Goal: Transaction & Acquisition: Purchase product/service

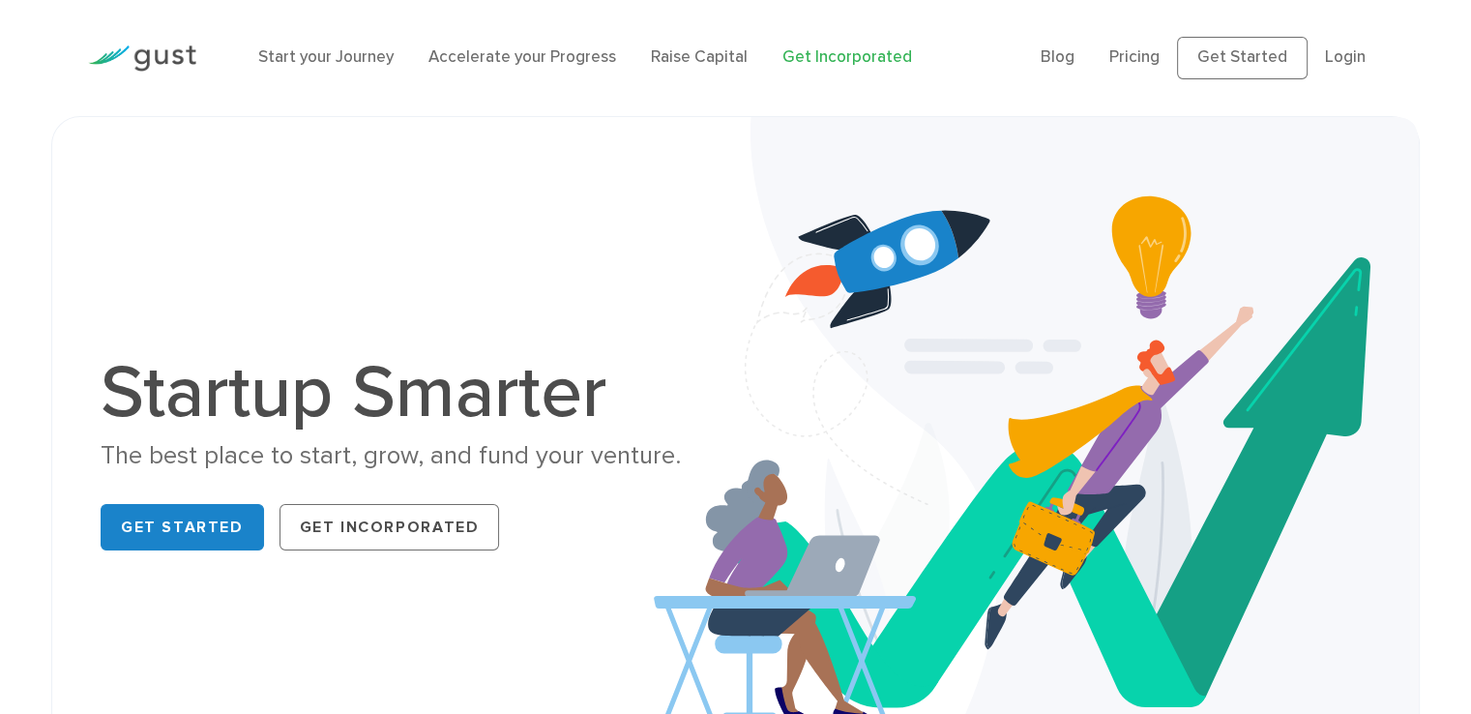
click at [834, 62] on link "Get Incorporated" at bounding box center [848, 56] width 130 height 19
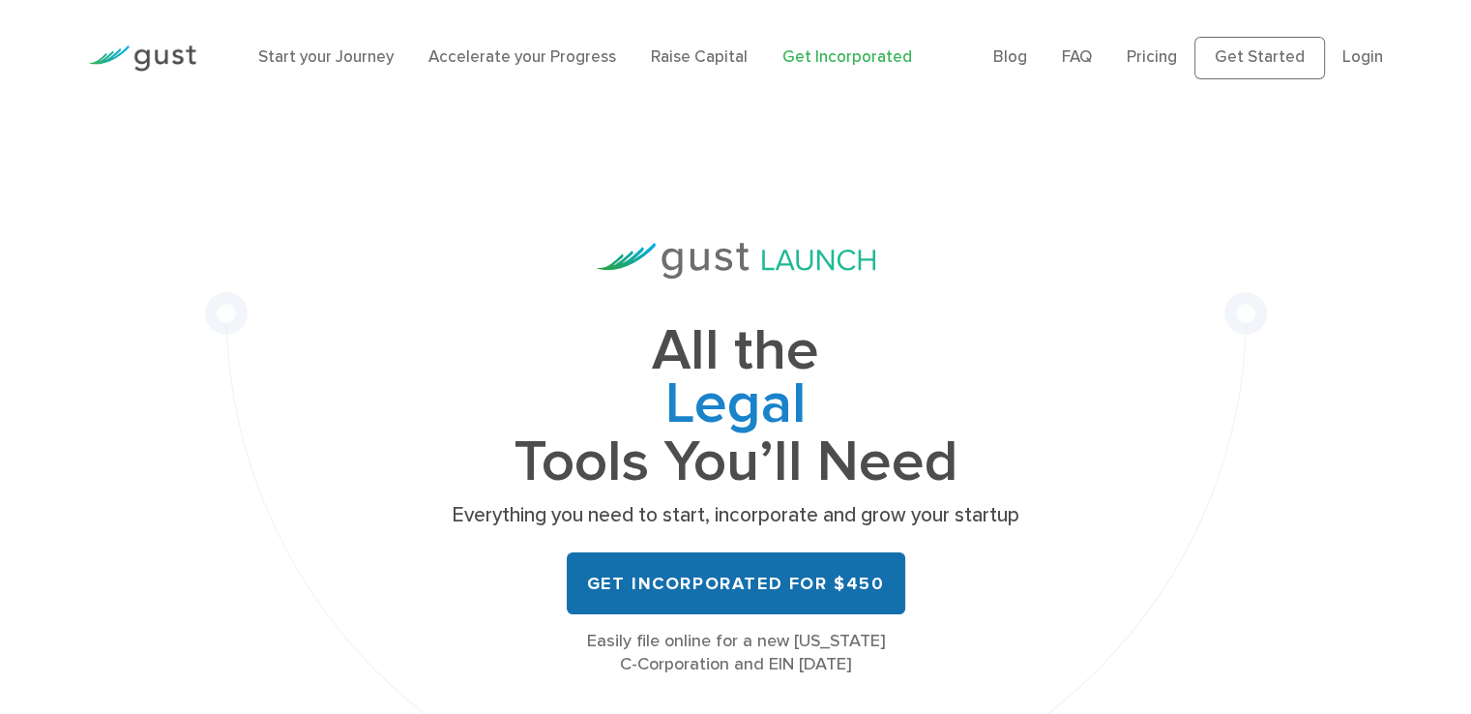
click at [785, 584] on link "Get Incorporated for $450" at bounding box center [736, 583] width 339 height 62
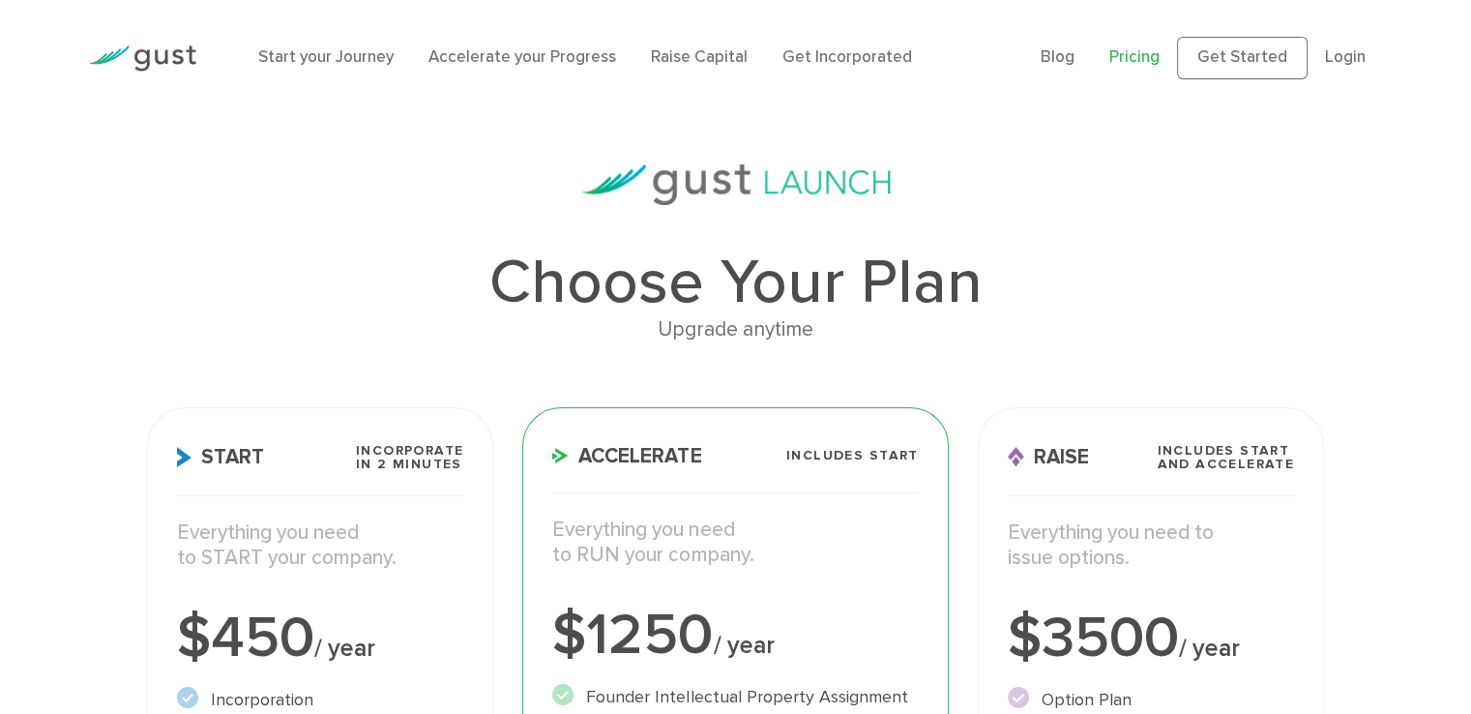
scroll to position [484, 0]
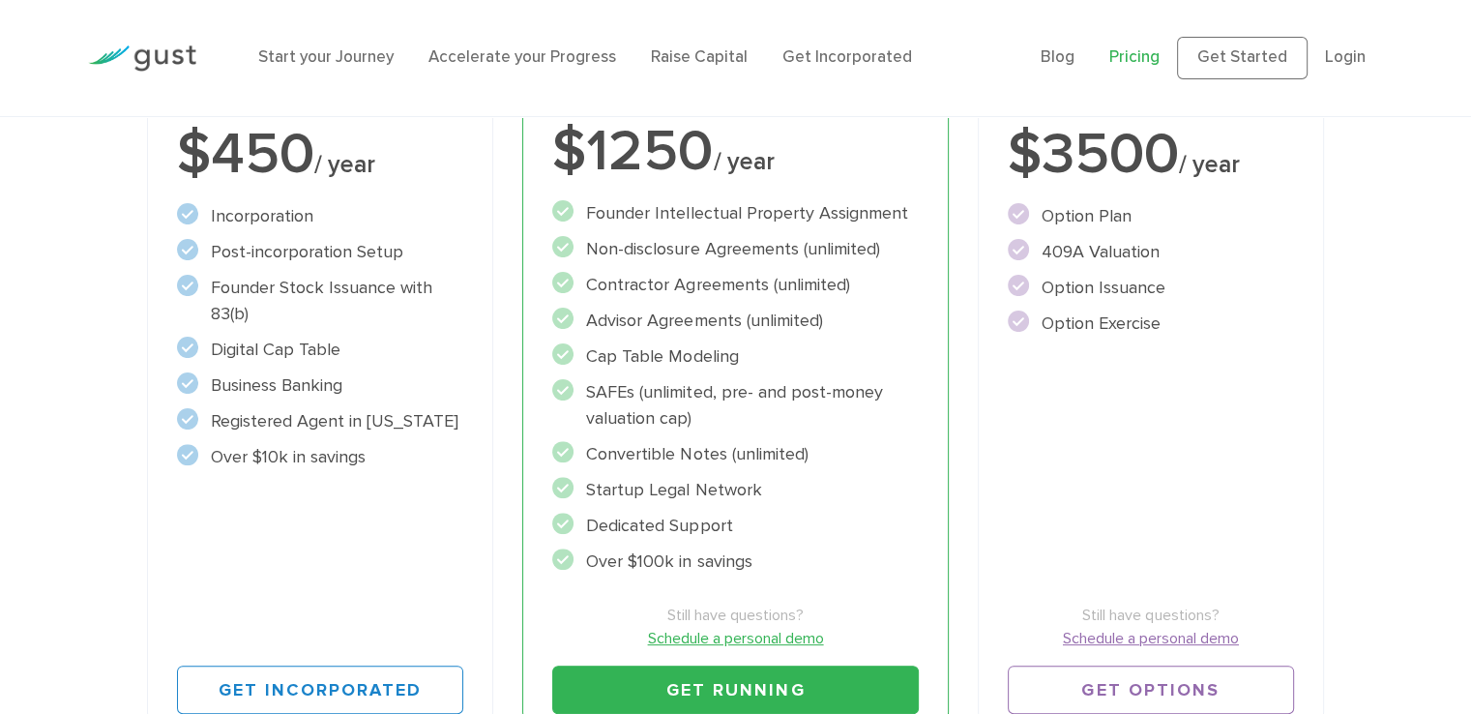
drag, startPoint x: 256, startPoint y: 209, endPoint x: 377, endPoint y: 430, distance: 252.4
click at [377, 430] on ul "Incorporation" at bounding box center [320, 336] width 287 height 267
click at [386, 512] on div "Start Incorporate in 2 Minutes Everything you need to START your company. $450 …" at bounding box center [320, 338] width 347 height 828
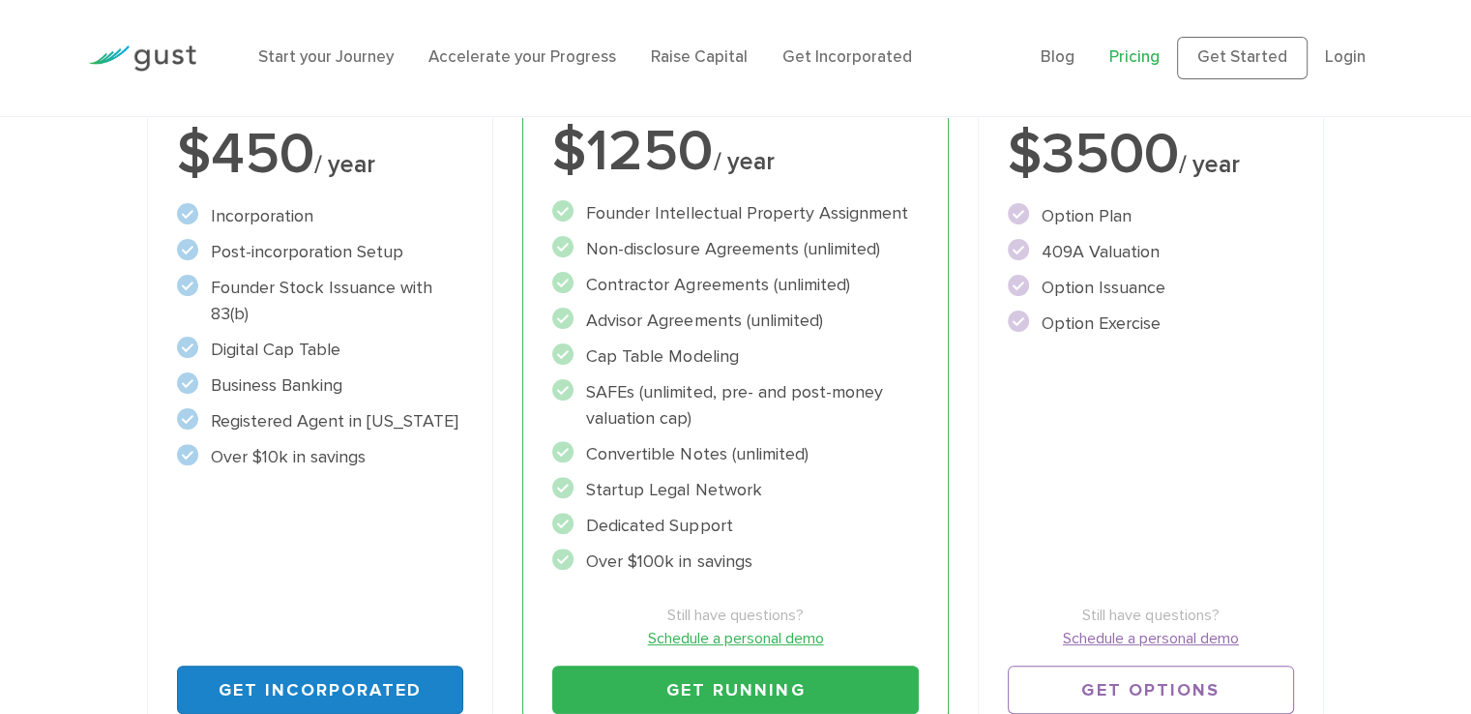
click at [374, 680] on link "Get Incorporated" at bounding box center [320, 690] width 287 height 48
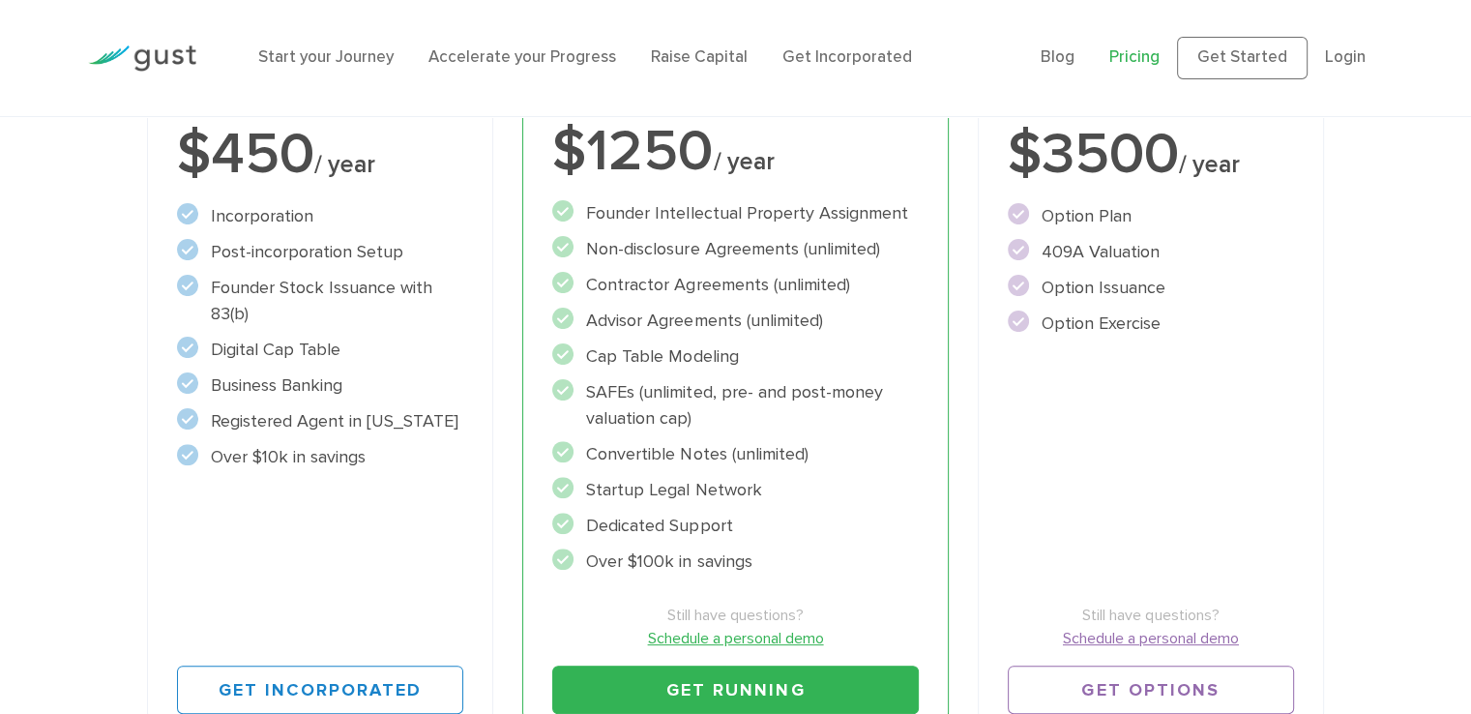
drag, startPoint x: 588, startPoint y: 201, endPoint x: 793, endPoint y: 593, distance: 442.2
click at [793, 593] on div "Accelerate Includes START Everything you need to RUN your company. $1250 / year…" at bounding box center [735, 338] width 426 height 828
click at [824, 509] on ul "Founder Intellectual Property Assignment" at bounding box center [735, 387] width 366 height 374
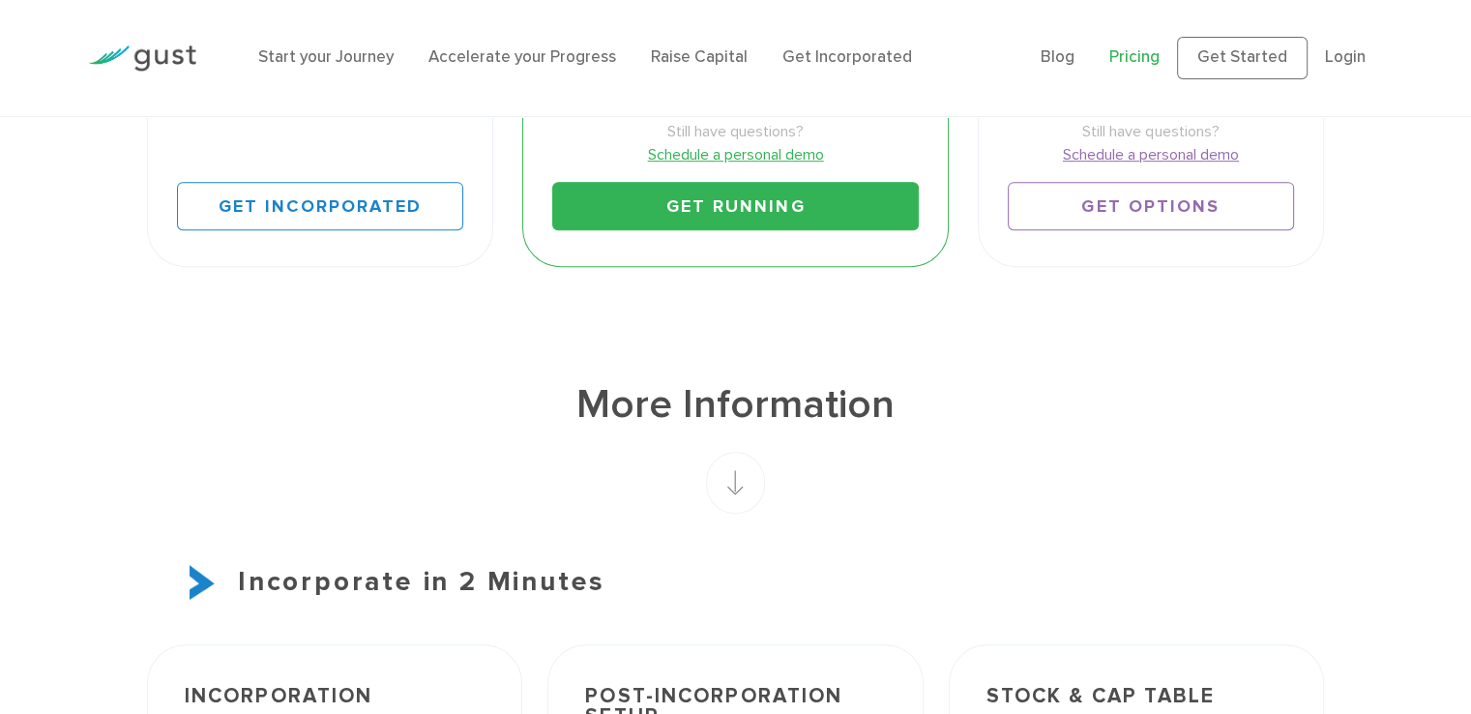
click at [782, 197] on link "Get Running" at bounding box center [735, 206] width 366 height 48
